Goal: Task Accomplishment & Management: Manage account settings

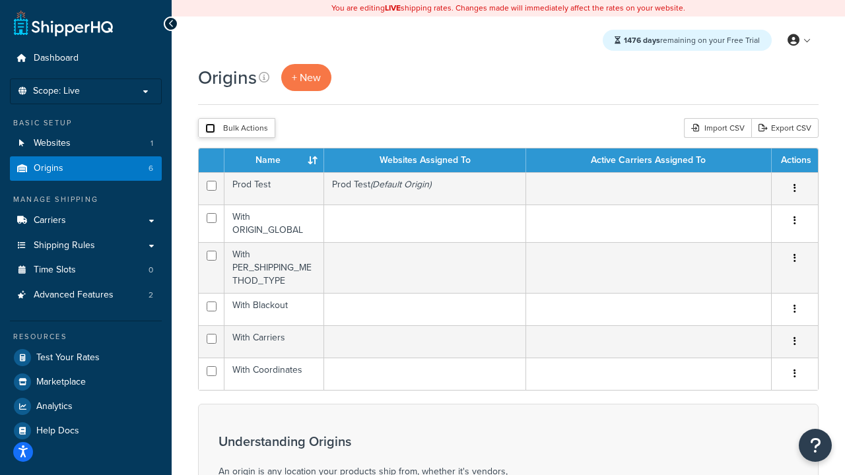
click at [210, 128] on input "checkbox" at bounding box center [210, 128] width 10 height 10
checkbox input "true"
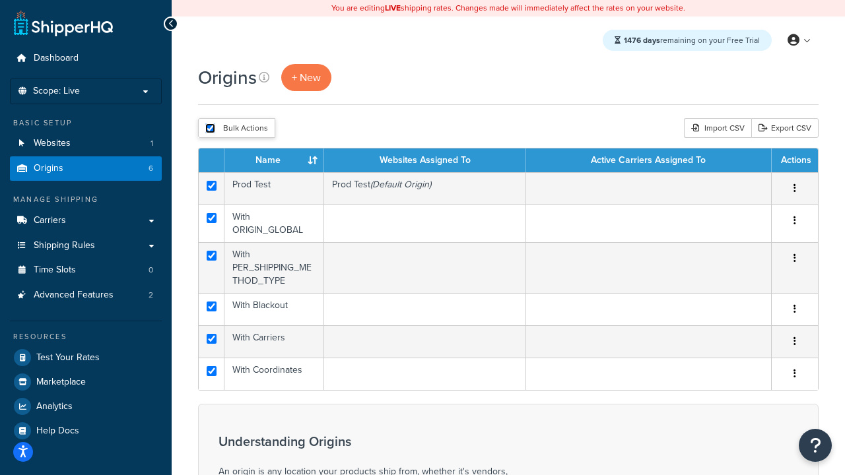
checkbox input "true"
click at [0, 0] on button "Delete" at bounding box center [0, 0] width 0 height 0
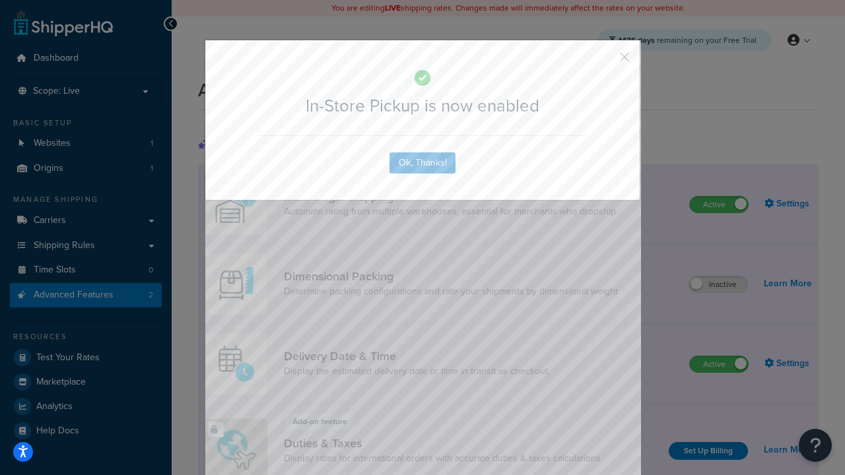
scroll to position [428, 0]
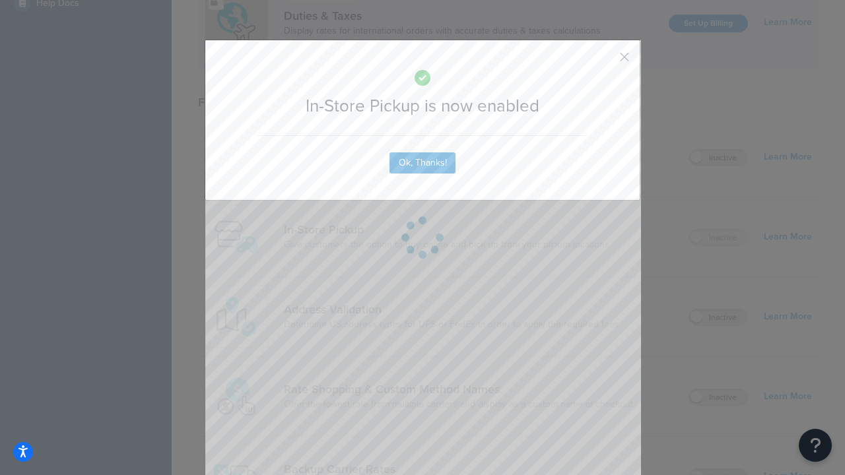
click at [605, 61] on button "button" at bounding box center [604, 61] width 3 height 3
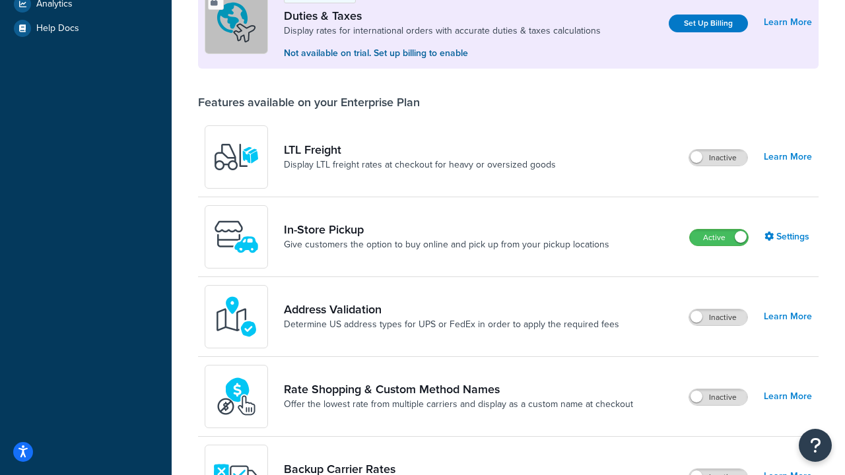
scroll to position [453, 0]
